Goal: Information Seeking & Learning: Learn about a topic

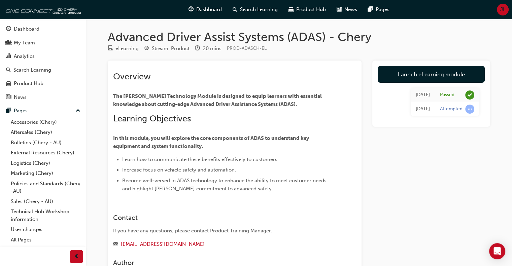
drag, startPoint x: 503, startPoint y: 0, endPoint x: 389, endPoint y: 25, distance: 116.9
click at [389, 25] on div "Advanced Driver Assist Systems (ADAS) - Chery eLearning Stream: Product 20 mins…" at bounding box center [299, 166] width 404 height 294
click at [501, 8] on span "JL" at bounding box center [502, 10] width 5 height 8
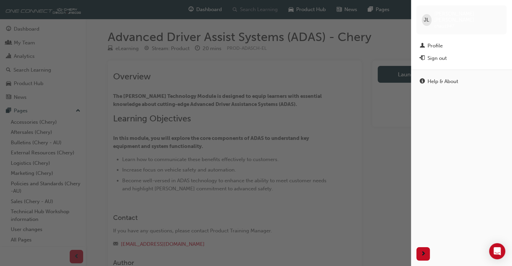
click at [236, 11] on div "button" at bounding box center [205, 133] width 411 height 266
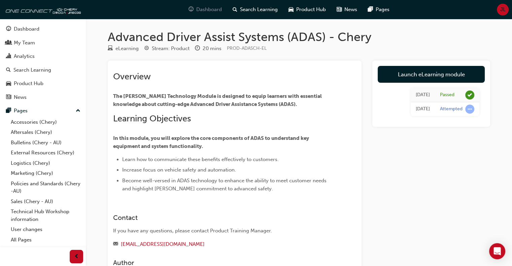
click at [198, 9] on span "Dashboard" at bounding box center [209, 10] width 26 height 8
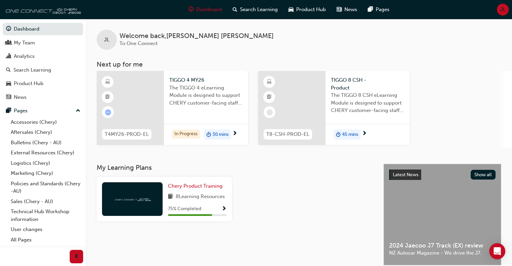
click at [28, 9] on img at bounding box center [41, 9] width 77 height 13
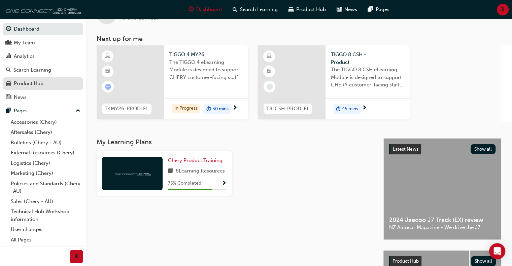
scroll to position [125, 0]
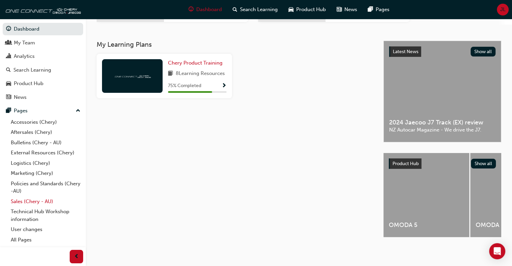
click at [48, 203] on link "Sales (Chery - AU)" at bounding box center [45, 202] width 75 height 10
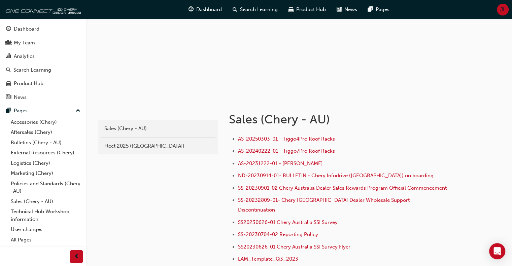
scroll to position [135, 0]
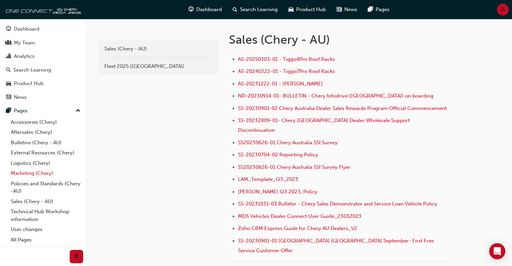
click at [46, 173] on link "Marketing (Chery)" at bounding box center [45, 173] width 75 height 10
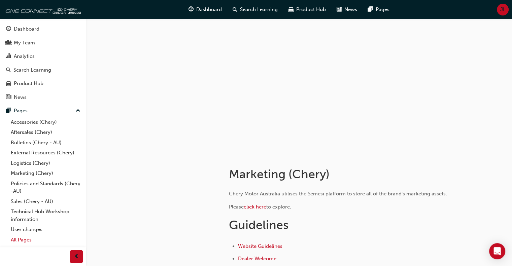
click at [22, 241] on link "All Pages" at bounding box center [45, 240] width 75 height 10
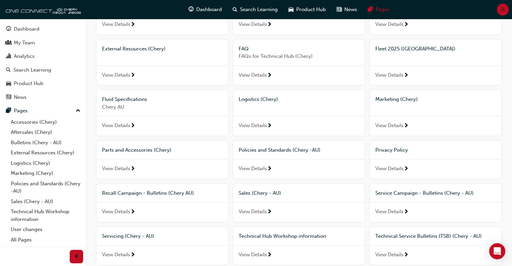
scroll to position [101, 0]
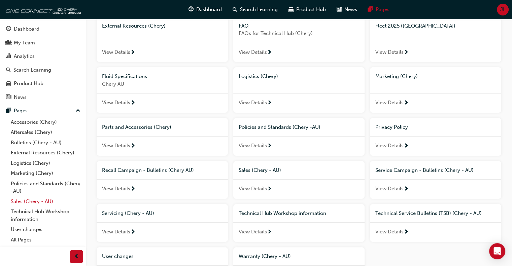
click at [43, 200] on link "Sales (Chery - AU)" at bounding box center [45, 202] width 75 height 10
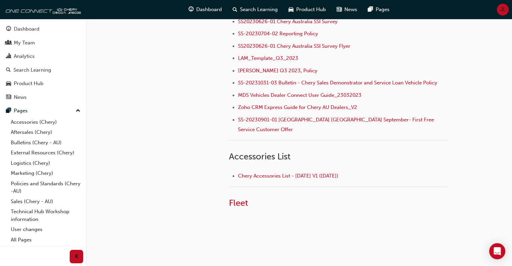
scroll to position [257, 0]
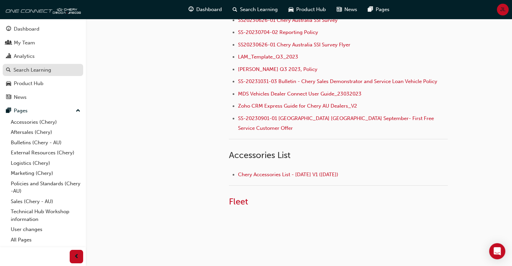
click at [39, 67] on div "Search Learning" at bounding box center [32, 70] width 38 height 8
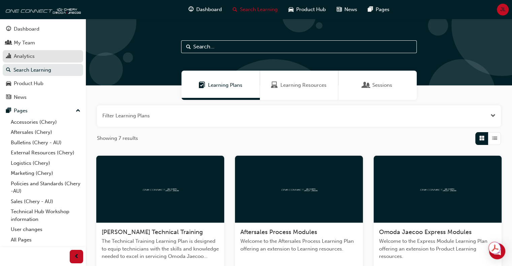
click at [42, 54] on div "Analytics" at bounding box center [43, 56] width 74 height 8
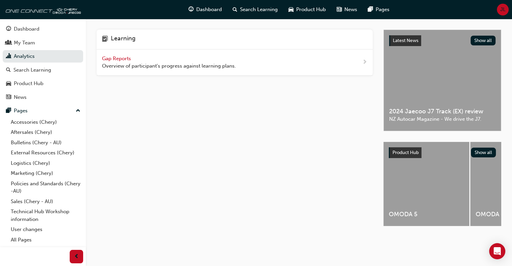
click at [506, 11] on div "JL" at bounding box center [503, 10] width 12 height 12
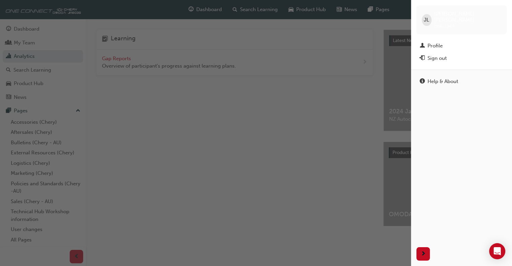
click at [362, 40] on div "button" at bounding box center [205, 133] width 411 height 266
